Goal: Information Seeking & Learning: Understand process/instructions

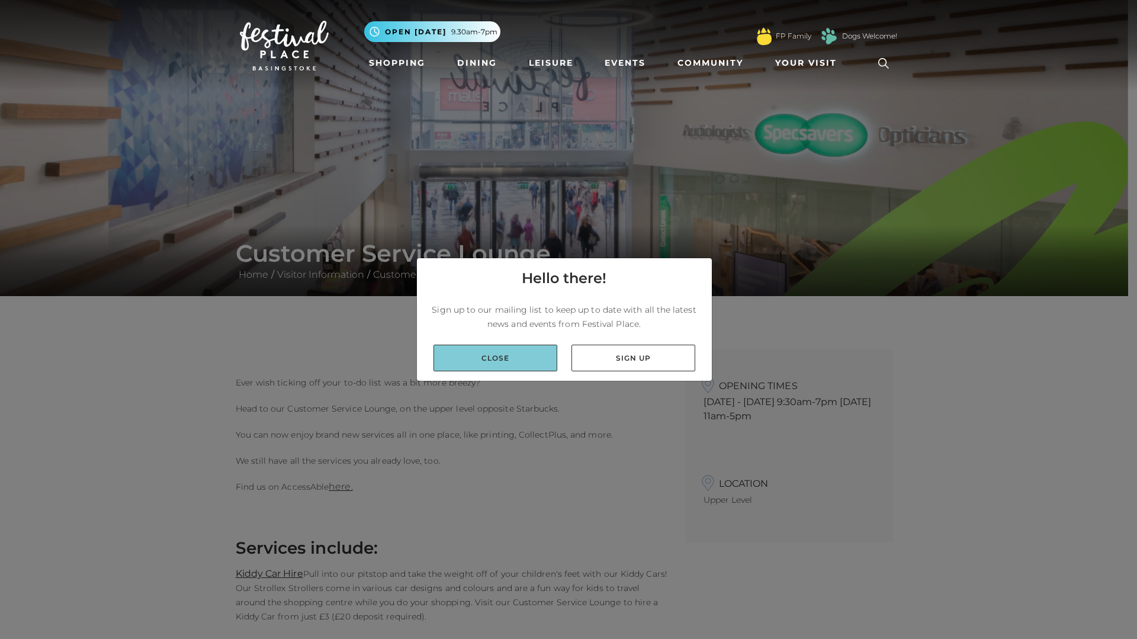
click at [521, 362] on link "Close" at bounding box center [495, 358] width 124 height 27
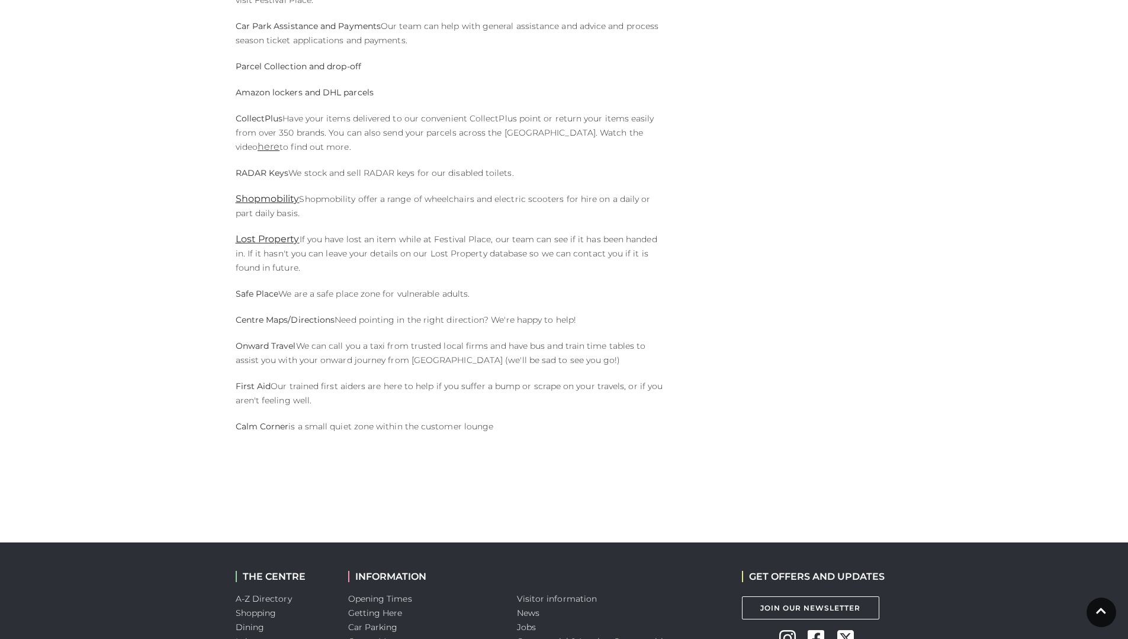
scroll to position [710, 0]
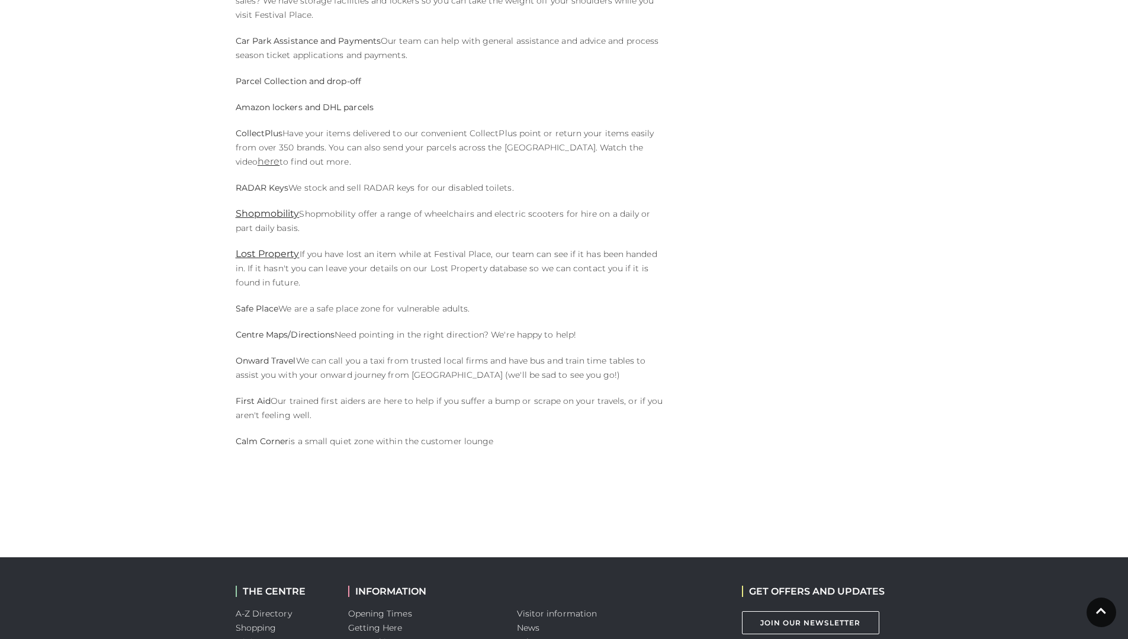
click at [301, 78] on strong "Parcel Collection and drop-off" at bounding box center [298, 81] width 125 height 11
drag, startPoint x: 235, startPoint y: 81, endPoint x: 419, endPoint y: 80, distance: 184.1
click at [419, 80] on p "Parcel Collection and drop-off" at bounding box center [452, 81] width 432 height 14
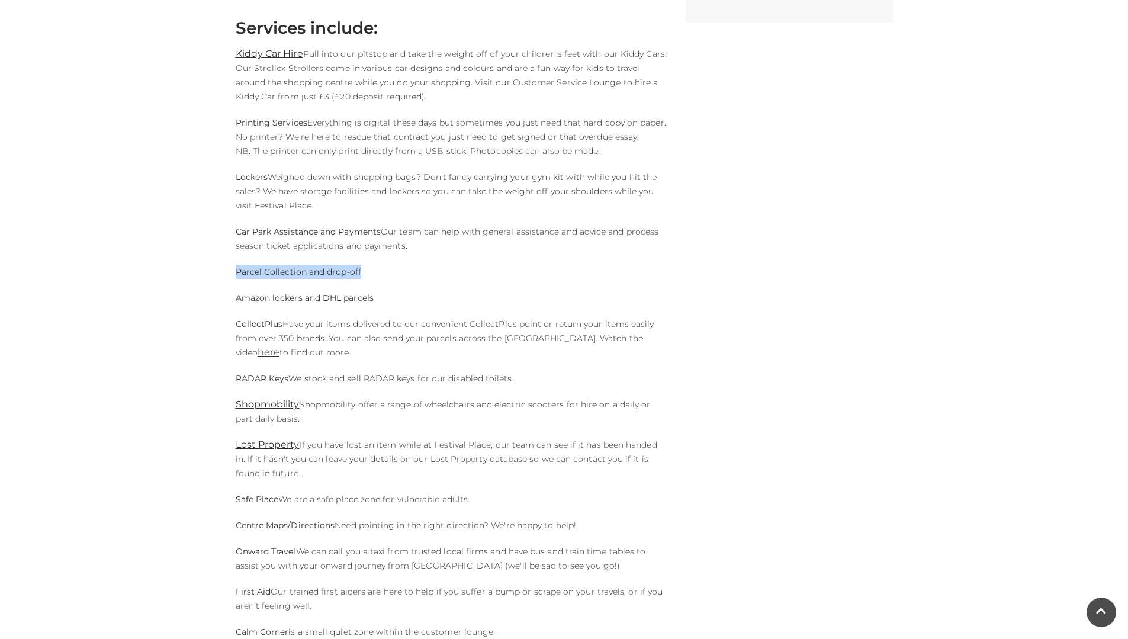
scroll to position [474, 0]
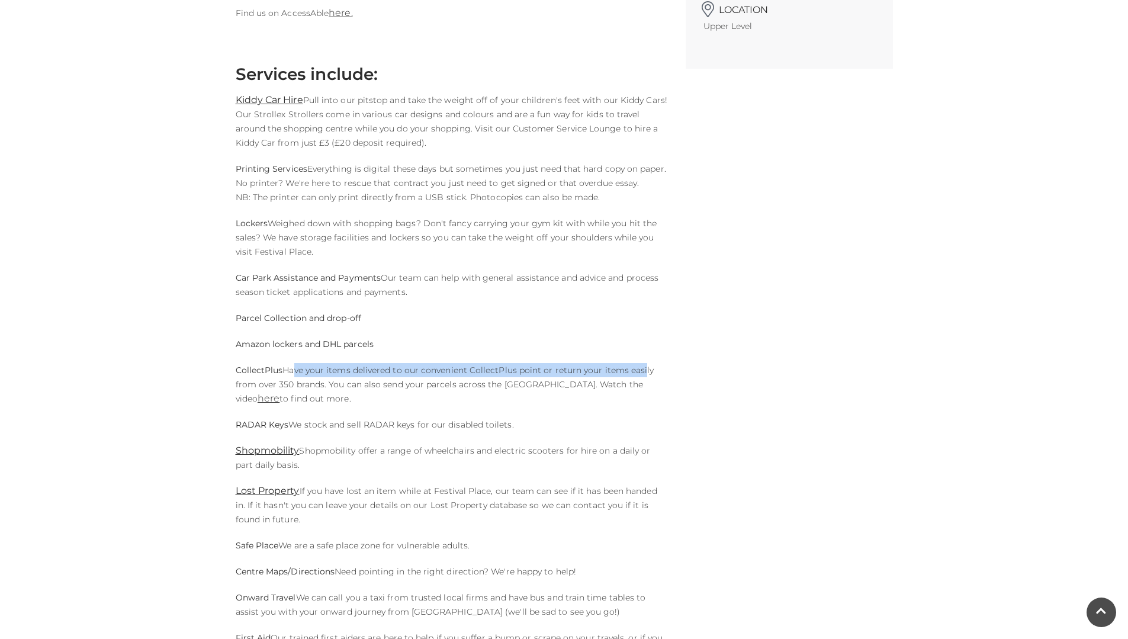
drag, startPoint x: 304, startPoint y: 371, endPoint x: 423, endPoint y: 376, distance: 119.1
click at [627, 374] on p "CollectPlus Have your items delivered to our convenient CollectPlus point or re…" at bounding box center [452, 384] width 432 height 43
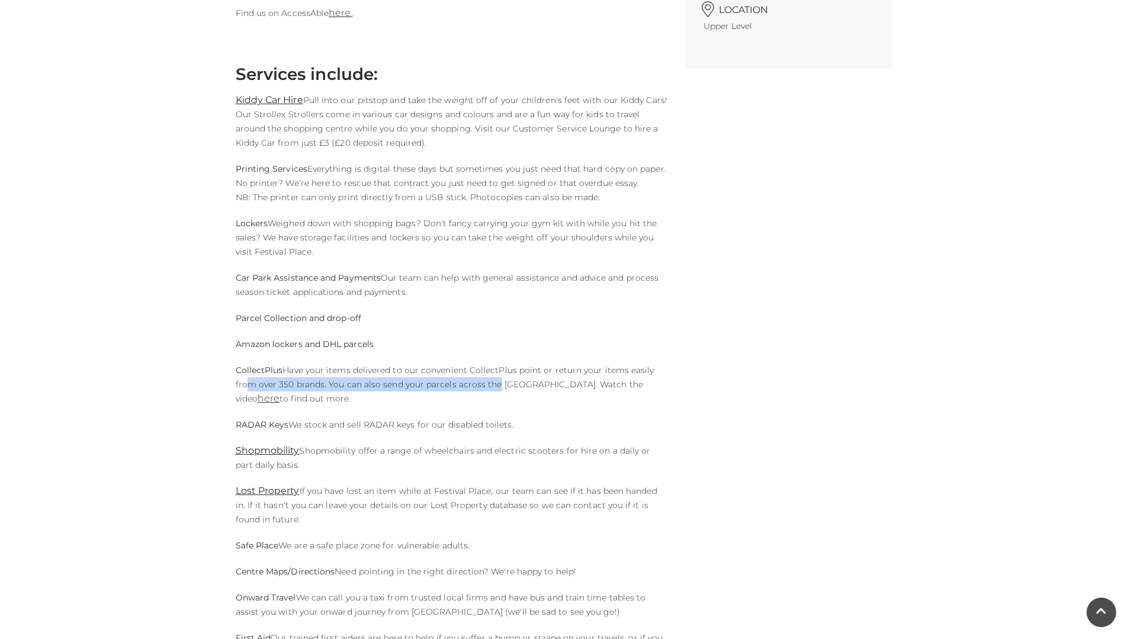
drag, startPoint x: 240, startPoint y: 383, endPoint x: 511, endPoint y: 382, distance: 270.5
click at [502, 380] on p "CollectPlus Have your items delivered to our convenient CollectPlus point or re…" at bounding box center [452, 384] width 432 height 43
click at [279, 392] on link "here" at bounding box center [269, 397] width 22 height 11
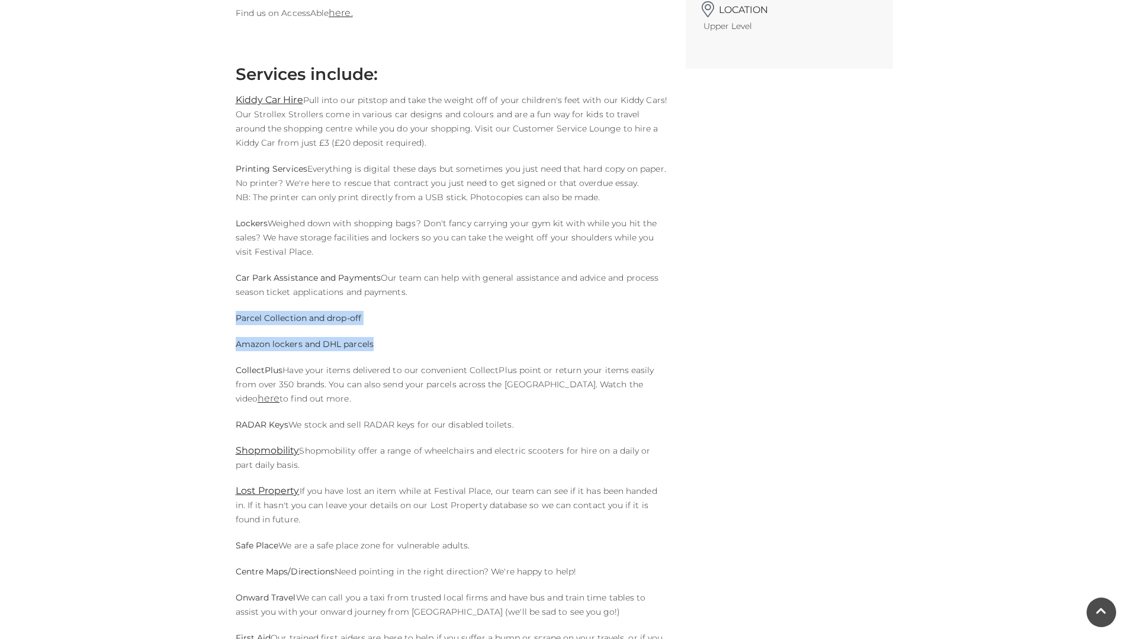
drag, startPoint x: 230, startPoint y: 315, endPoint x: 408, endPoint y: 339, distance: 180.3
click at [408, 339] on div "Ever wish ticking off your to-do list was a bit more breezy? Head to our Custom…" at bounding box center [452, 286] width 450 height 821
click at [429, 318] on p "Parcel Collection and drop-off" at bounding box center [452, 318] width 432 height 14
drag, startPoint x: 230, startPoint y: 315, endPoint x: 441, endPoint y: 316, distance: 210.7
click at [441, 316] on div "Ever wish ticking off your to-do list was a bit more breezy? Head to our Custom…" at bounding box center [452, 286] width 450 height 821
